Goal: Information Seeking & Learning: Learn about a topic

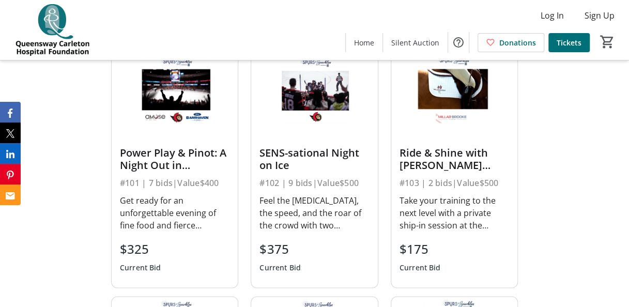
scroll to position [517, 0]
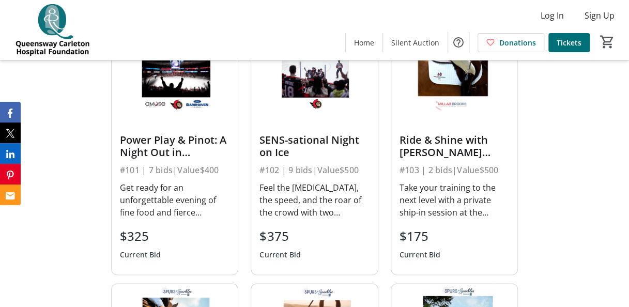
click at [162, 198] on div "Get ready for an unforgettable evening of fine food and fierce competition with…" at bounding box center [175, 200] width 110 height 37
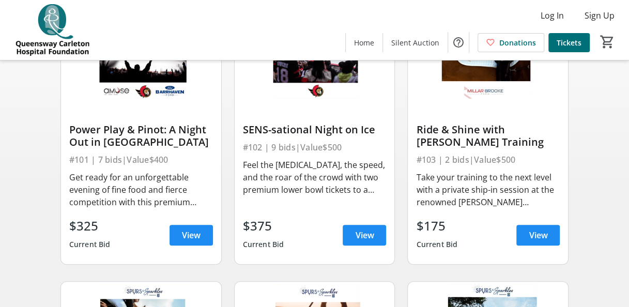
scroll to position [155, 0]
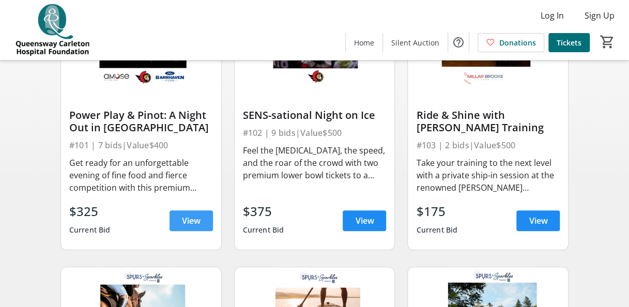
click at [193, 227] on span "View" at bounding box center [191, 221] width 19 height 12
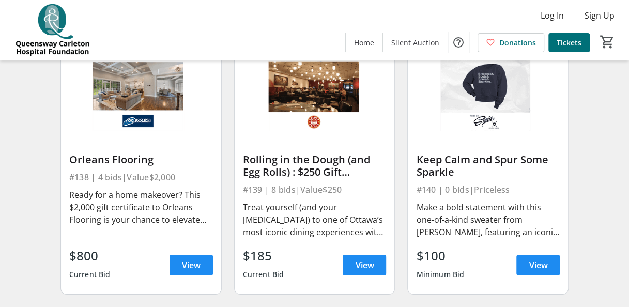
scroll to position [3362, 0]
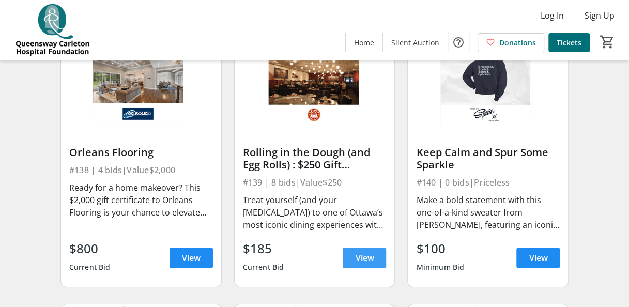
click at [364, 261] on span "View" at bounding box center [364, 258] width 19 height 12
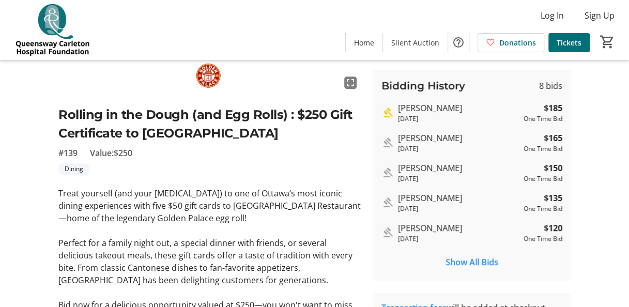
scroll to position [149, 0]
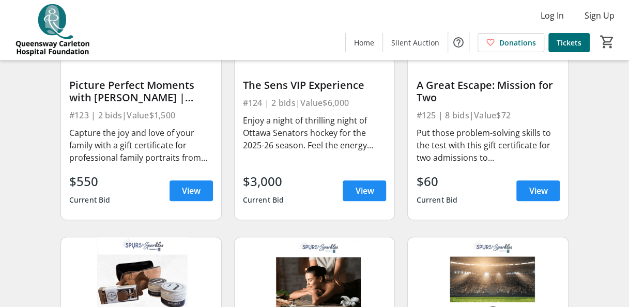
scroll to position [2108, 0]
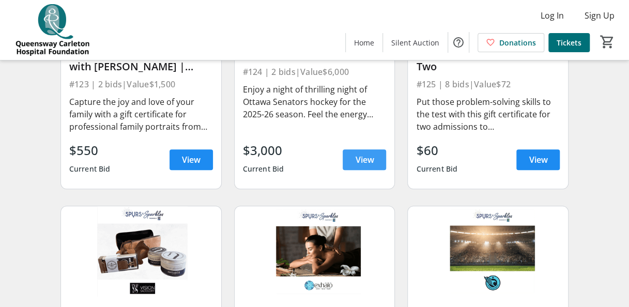
click at [369, 166] on span "View" at bounding box center [364, 160] width 19 height 12
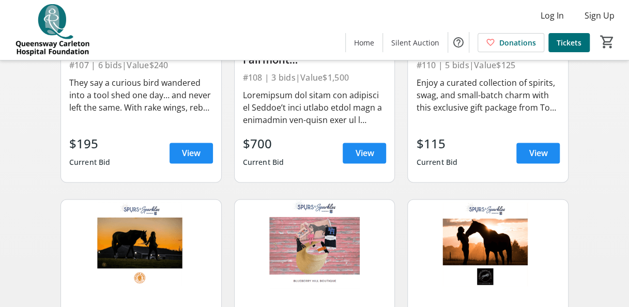
scroll to position [712, 0]
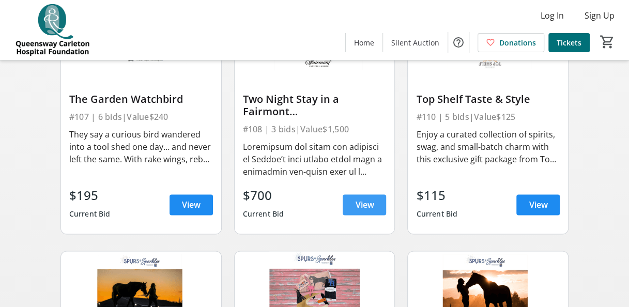
click at [357, 209] on span "View" at bounding box center [364, 205] width 19 height 12
